Goal: Task Accomplishment & Management: Use online tool/utility

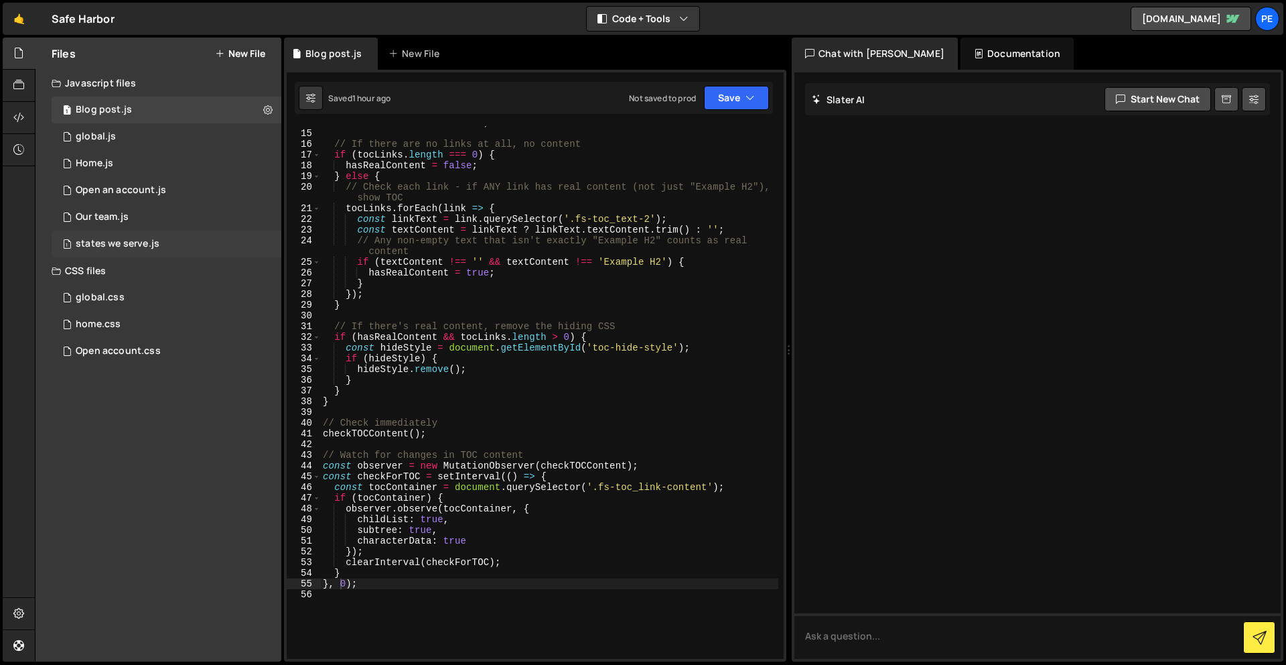
scroll to position [148, 0]
click at [151, 126] on div "1 global.js 0" at bounding box center [167, 136] width 230 height 27
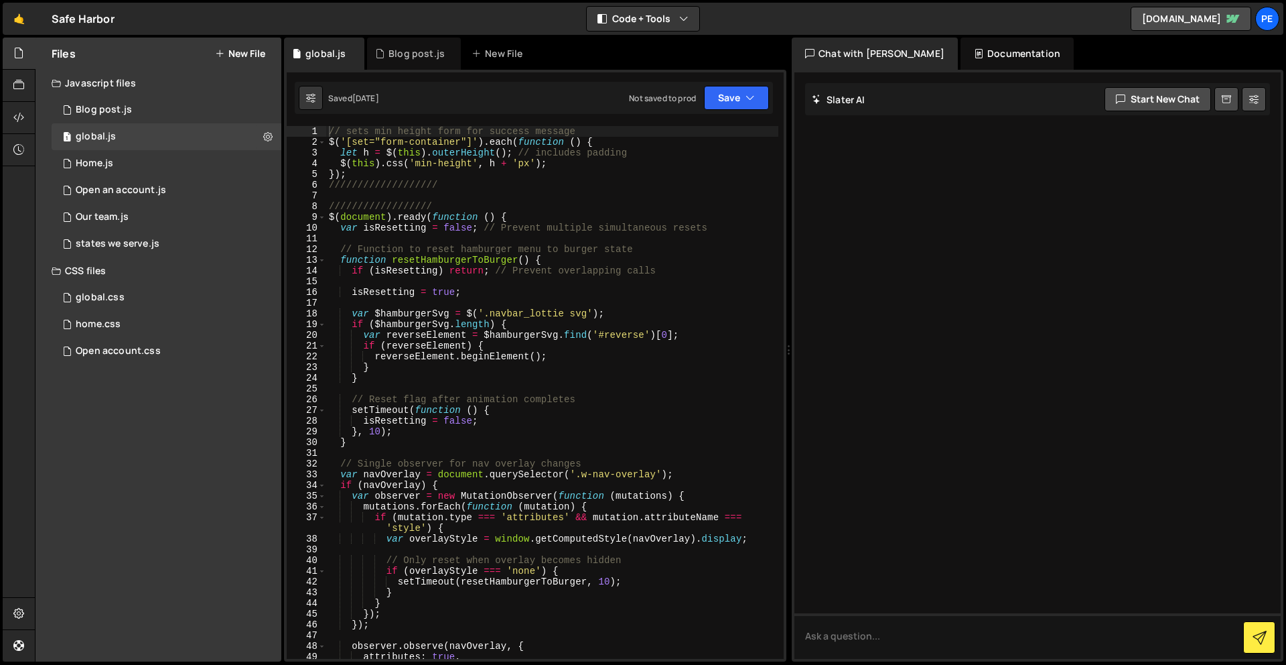
type textarea "// sets min height form for success message"
click at [330, 129] on div "// sets min height form for success message $ ( '[set="form-container"]' ) . ea…" at bounding box center [552, 403] width 452 height 554
click at [111, 295] on div "global.css" at bounding box center [100, 297] width 49 height 12
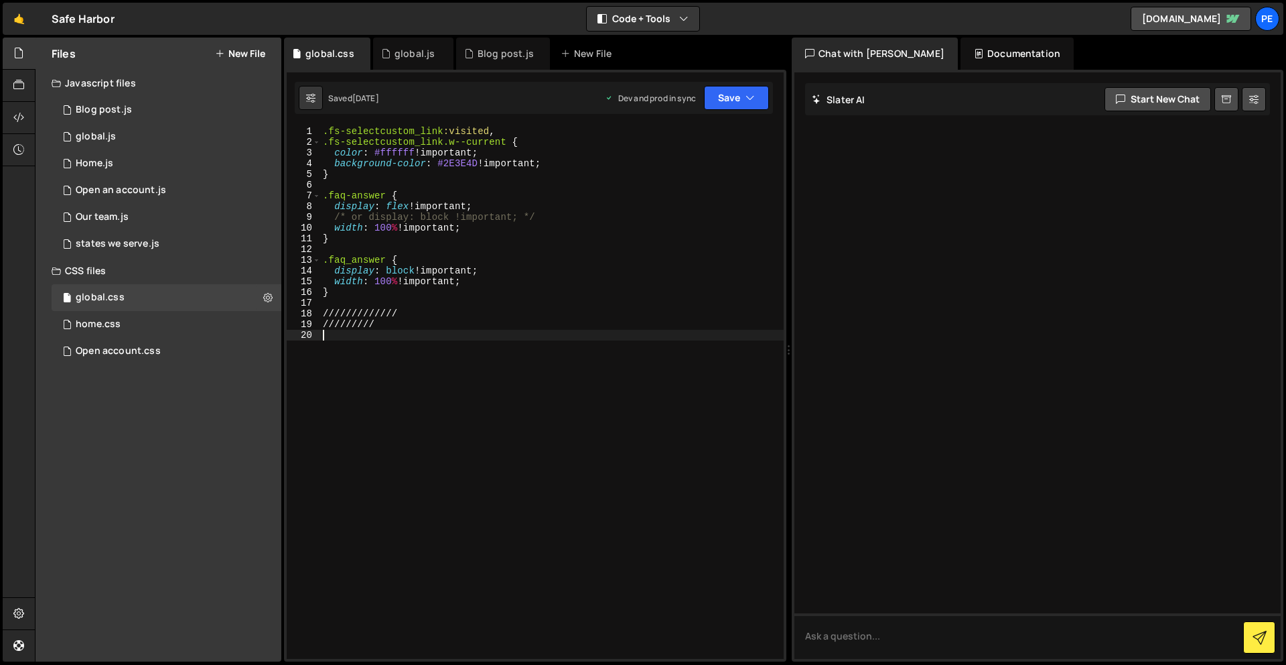
click at [411, 397] on div ".fs-selectcustom_link :visited , .fs-selectcustom_link.w--current { color : #ff…" at bounding box center [552, 403] width 464 height 554
click at [323, 131] on div ".fs-selectcustom_link :visited , .fs-selectcustom_link.w--current { color : #ff…" at bounding box center [552, 403] width 464 height 554
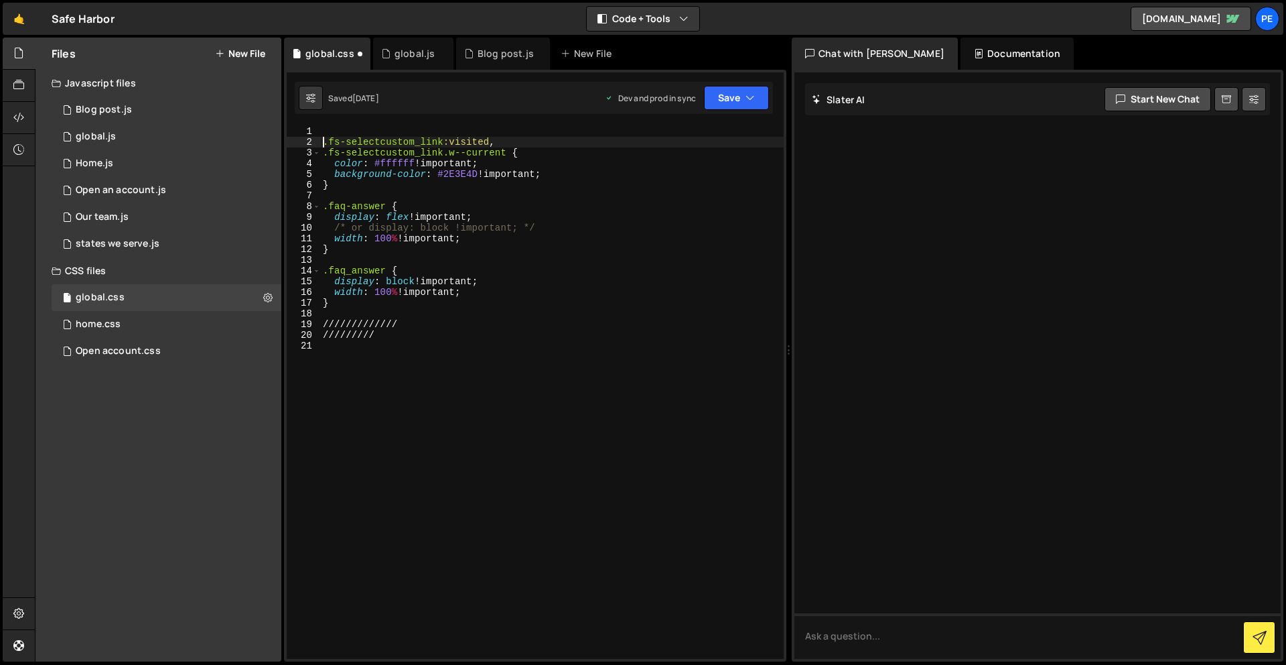
type textarea ".fs-selectcustom_link:visited,"
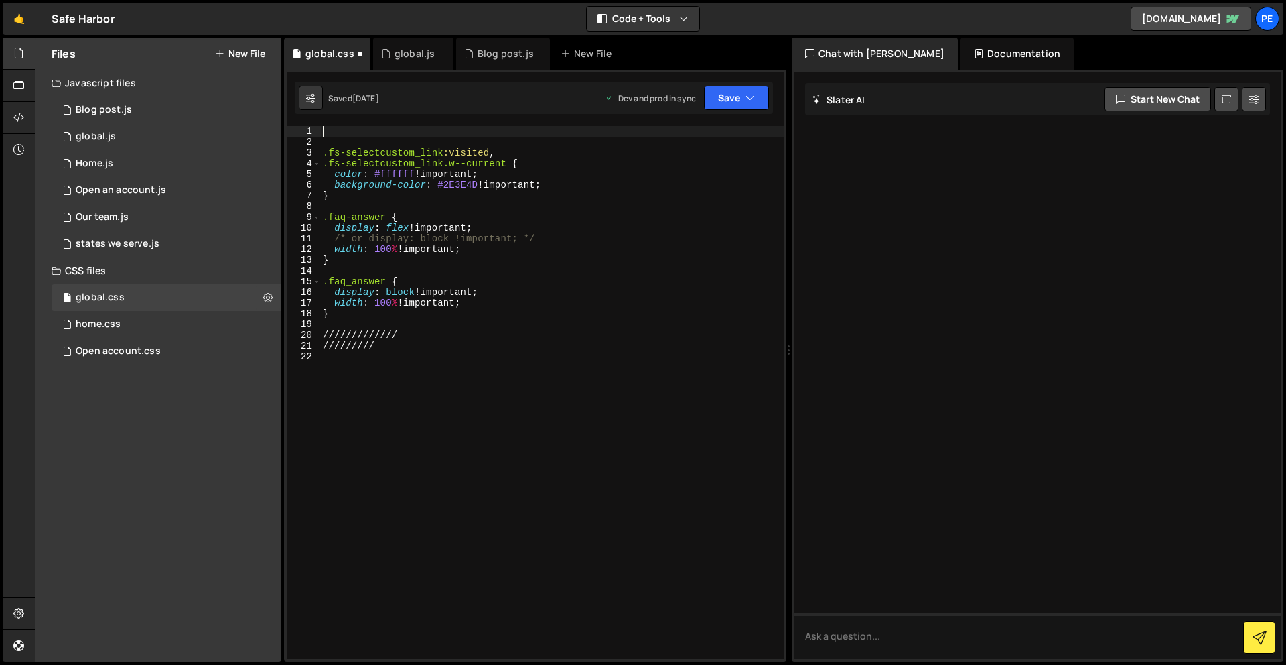
click at [334, 126] on div ".fs-selectcustom_link :visited , .fs-selectcustom_link.w--current { color : #ff…" at bounding box center [552, 403] width 464 height 554
type textarea "////////////////"
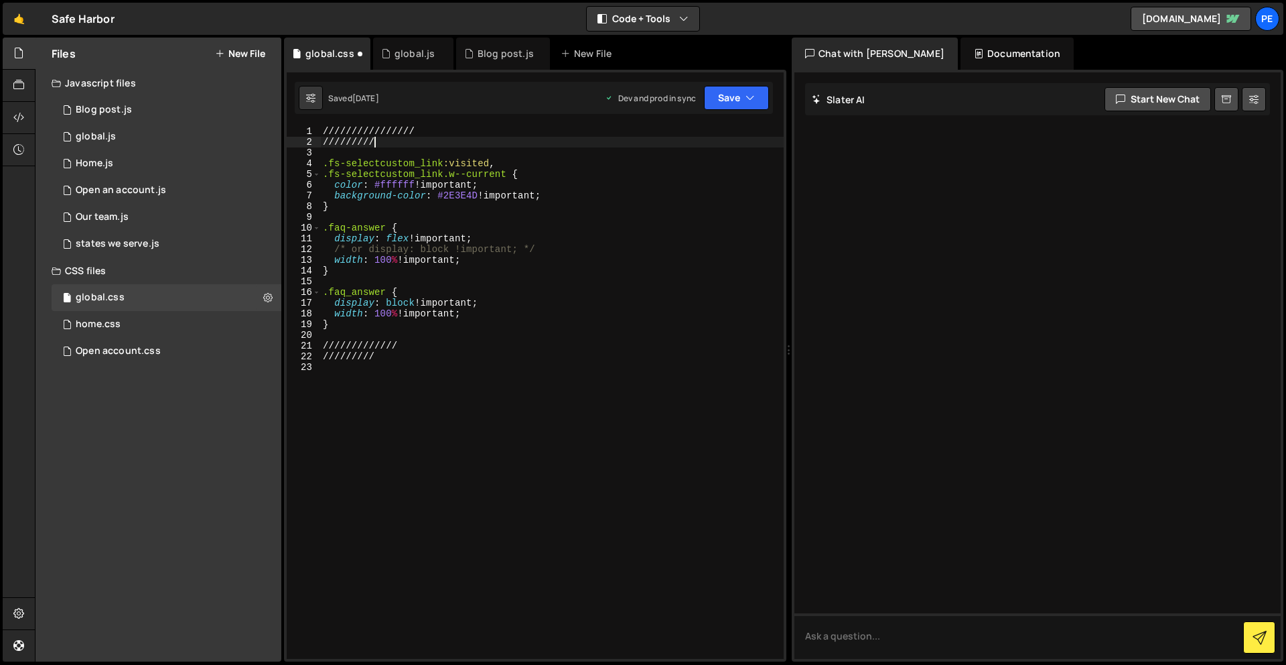
scroll to position [0, 3]
type textarea "////////////////"
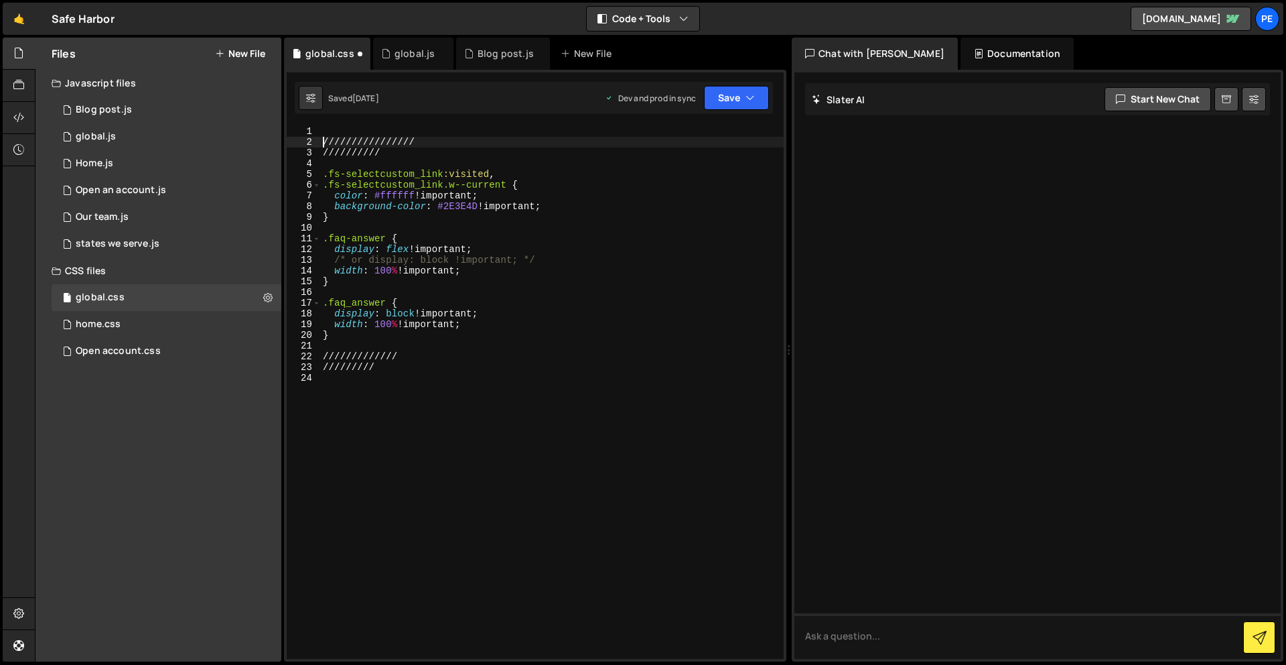
scroll to position [0, 0]
paste textarea "}"
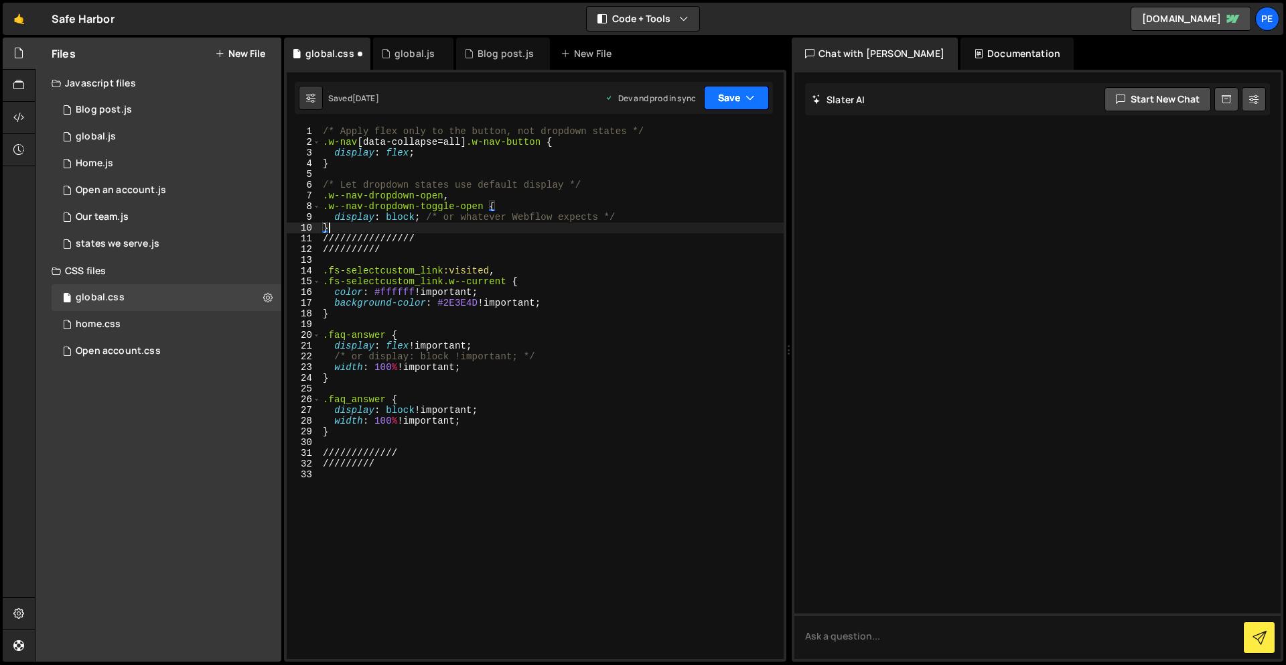
type textarea "}"
click at [727, 103] on button "Save" at bounding box center [736, 98] width 65 height 24
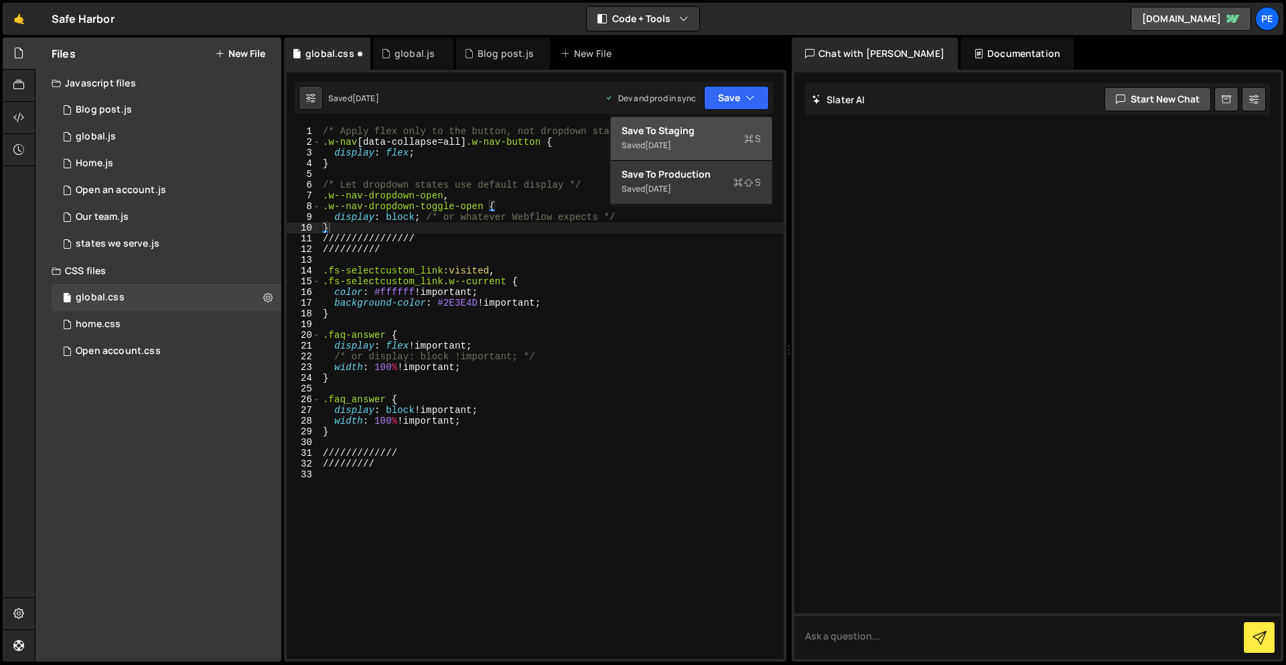
click at [714, 135] on div "Save to Staging S" at bounding box center [691, 130] width 139 height 13
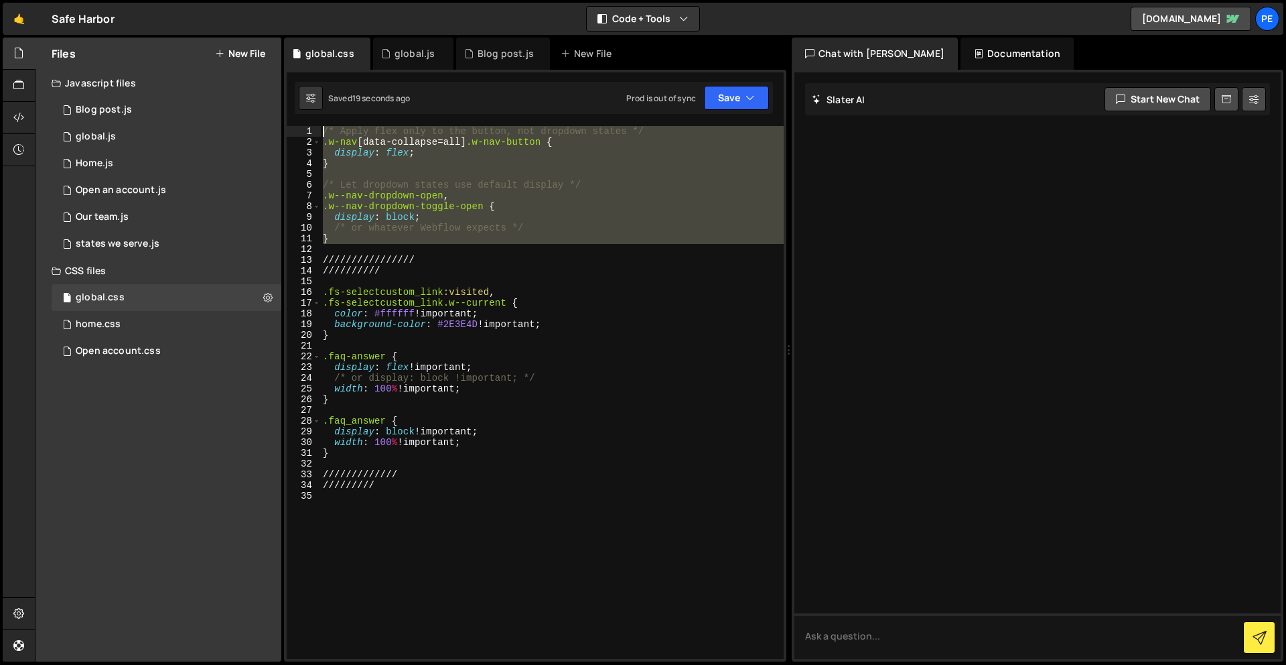
drag, startPoint x: 315, startPoint y: 128, endPoint x: 265, endPoint y: 56, distance: 87.2
click at [265, 56] on div "Files New File Javascript files 1 Blog post.js 0 1 global.js 0 1 Home.js 0 2 1 1" at bounding box center [660, 350] width 1251 height 624
paste textarea "}"
type textarea "}"
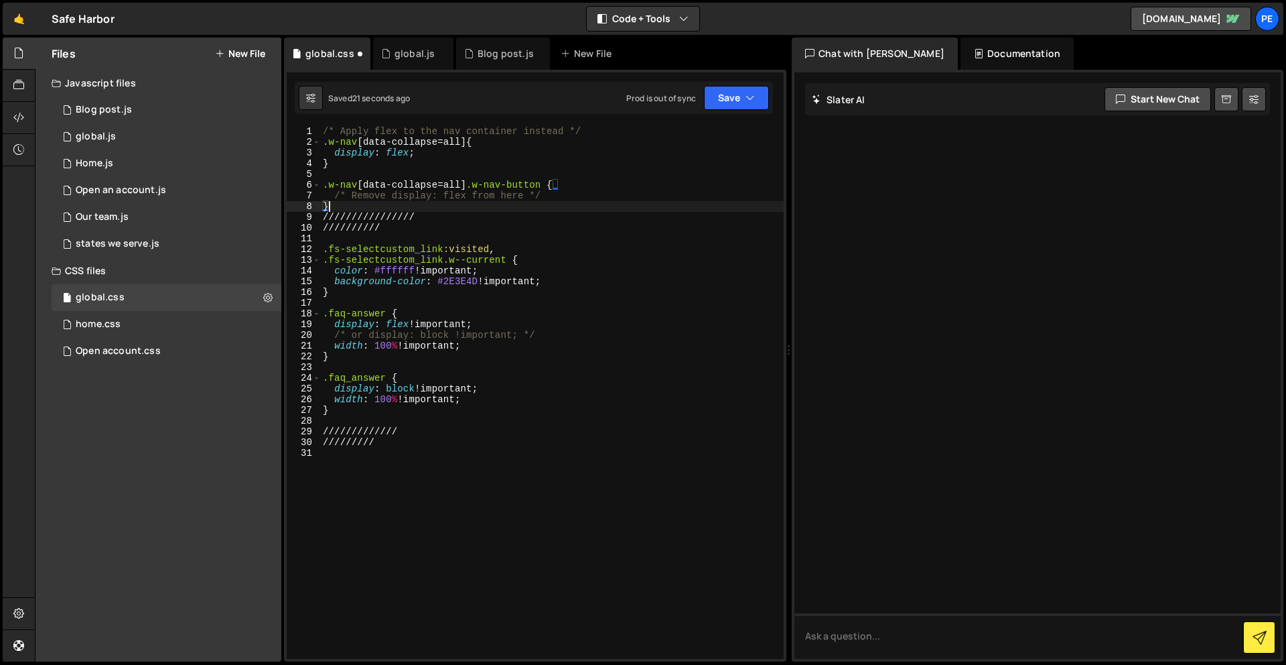
click at [698, 96] on div "Prod is out of sync Upgrade to Edit Save Save to Staging S Saved 21 seconds ago…" at bounding box center [697, 98] width 143 height 24
click at [713, 100] on button "Save" at bounding box center [736, 98] width 65 height 24
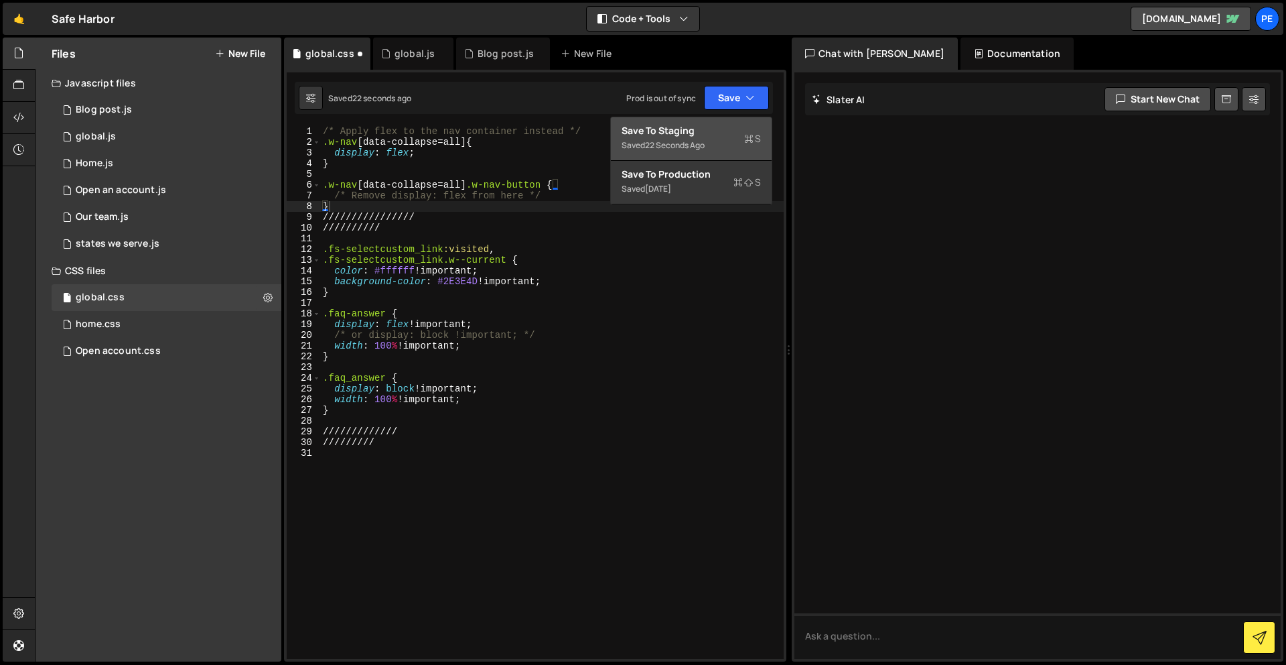
click at [673, 133] on div "Save to Staging S" at bounding box center [691, 130] width 139 height 13
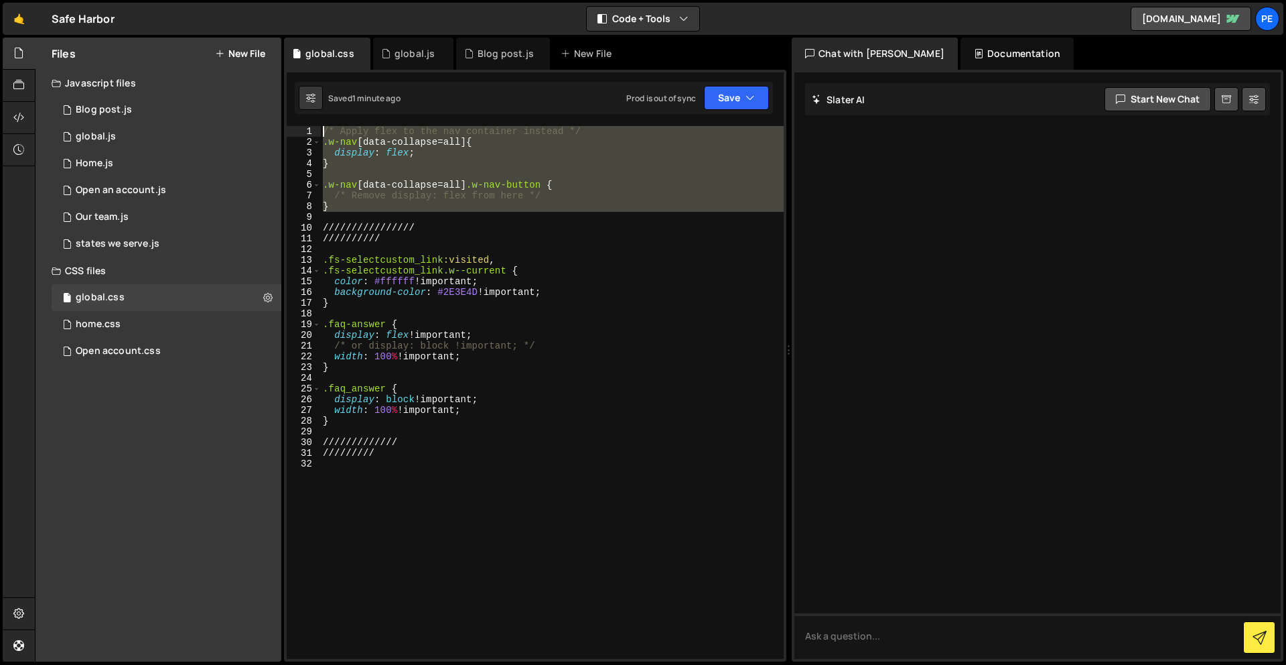
drag, startPoint x: 377, startPoint y: 213, endPoint x: 291, endPoint y: 9, distance: 221.2
click at [291, 9] on div "Hold on a sec... Are you certain you wish to leave this page? Any changes you'v…" at bounding box center [643, 332] width 1286 height 665
paste textarea "}"
type textarea "}"
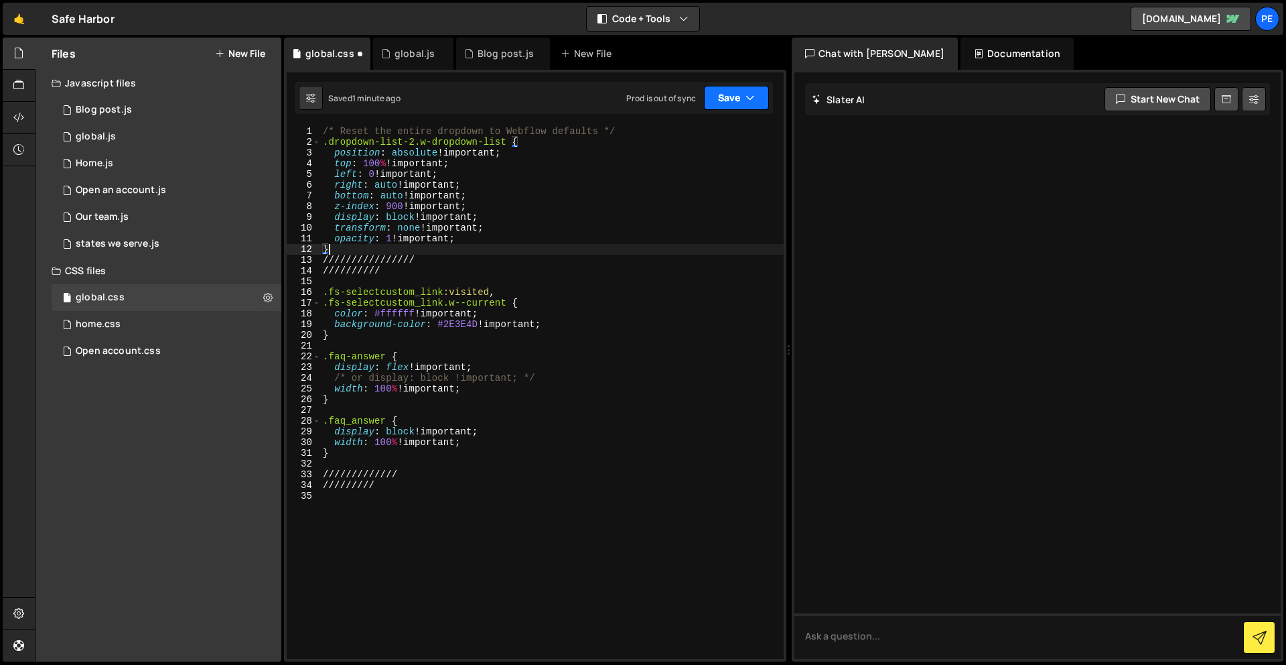
click at [726, 95] on button "Save" at bounding box center [736, 98] width 65 height 24
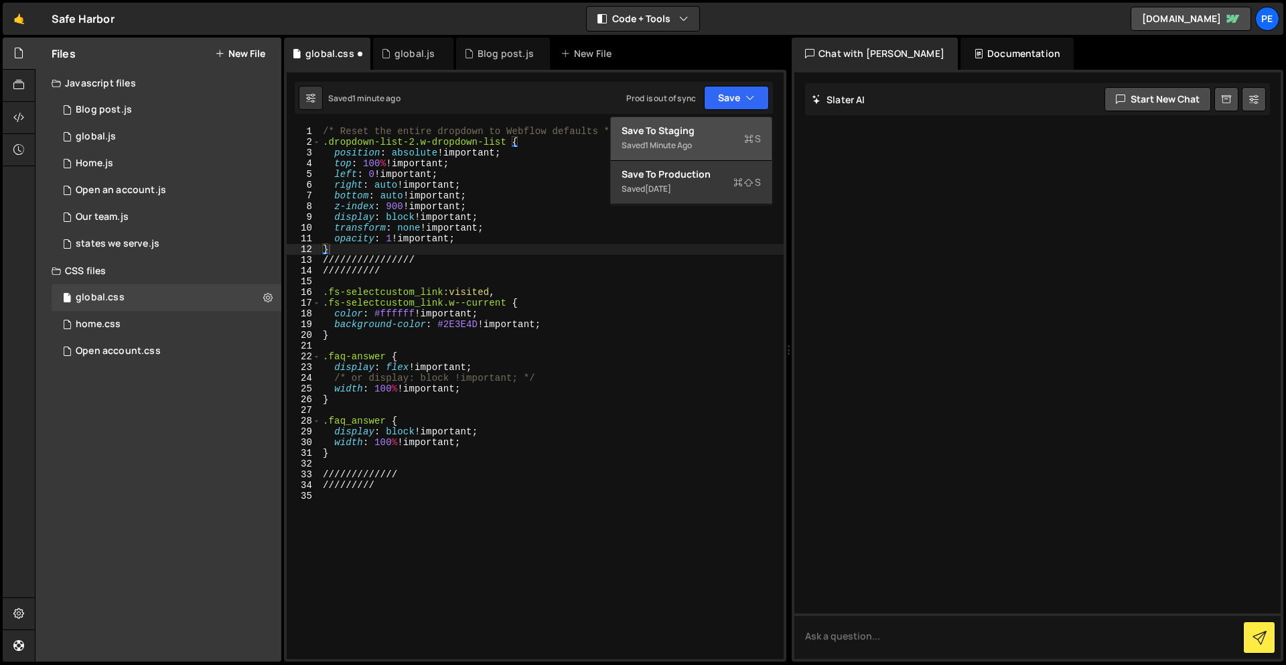
click at [704, 135] on div "Save to Staging S" at bounding box center [691, 130] width 139 height 13
